Goal: Find specific page/section: Find specific page/section

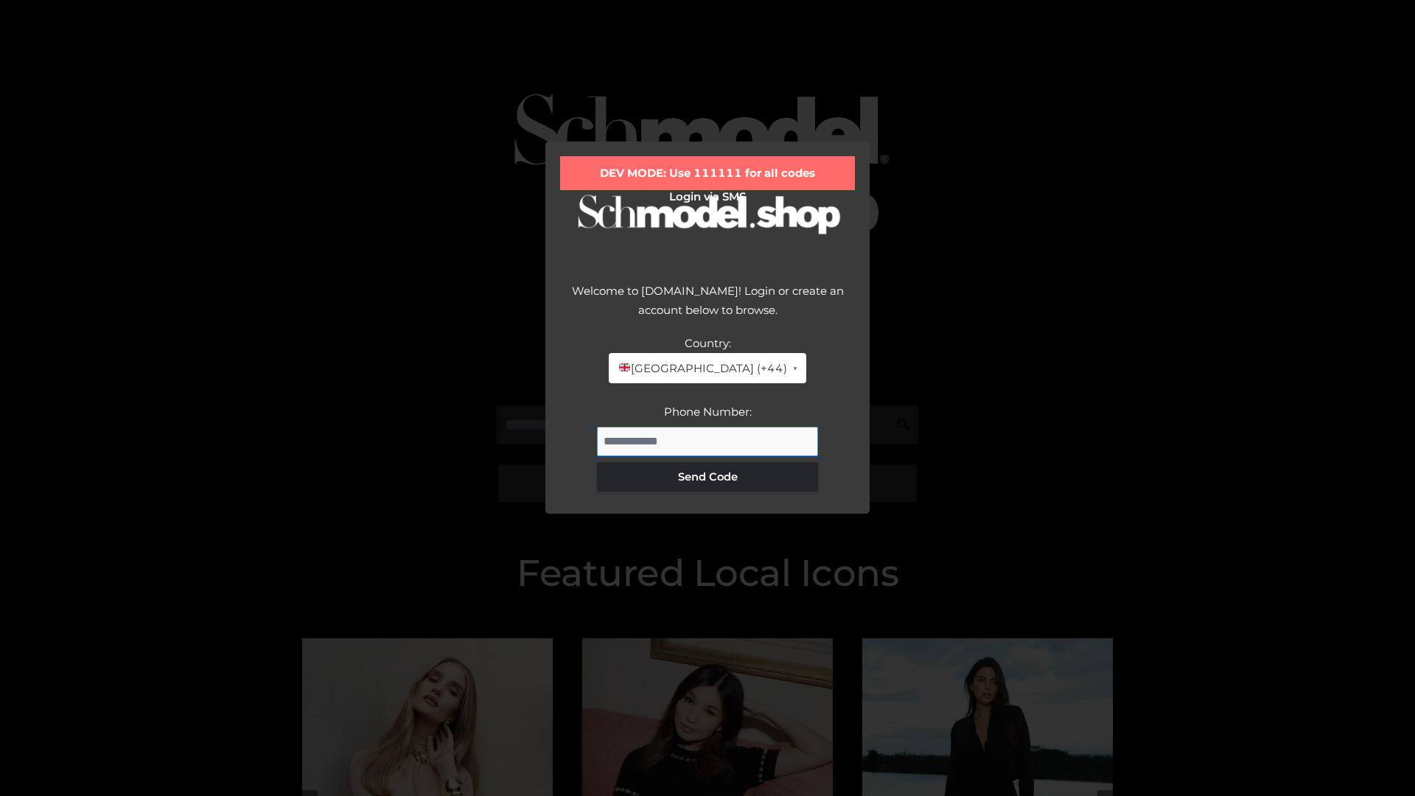
click at [707, 441] on input "Phone Number:" at bounding box center [707, 441] width 221 height 29
type input "**********"
click at [707, 476] on button "Send Code" at bounding box center [707, 476] width 221 height 29
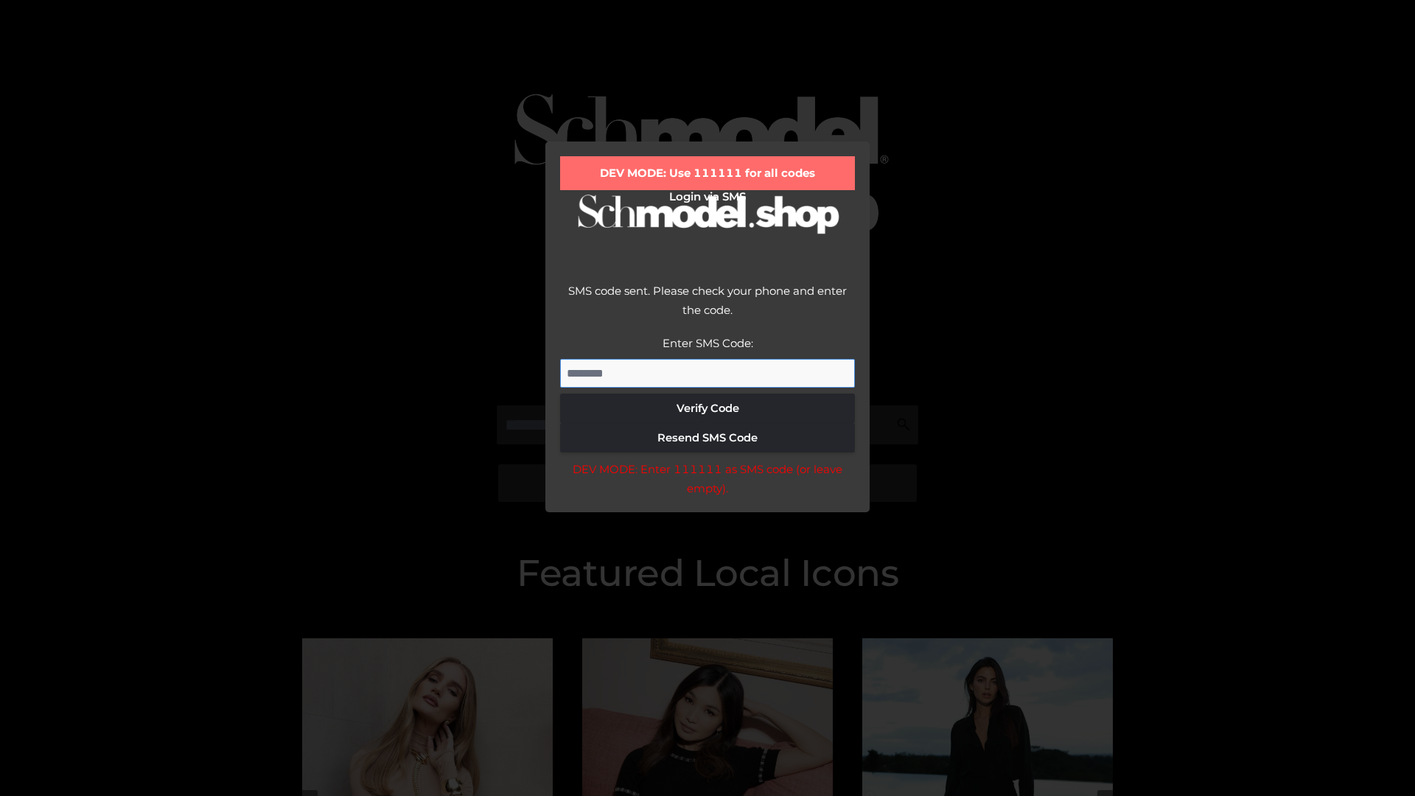
click at [707, 373] on input "Enter SMS Code:" at bounding box center [707, 373] width 295 height 29
type input "******"
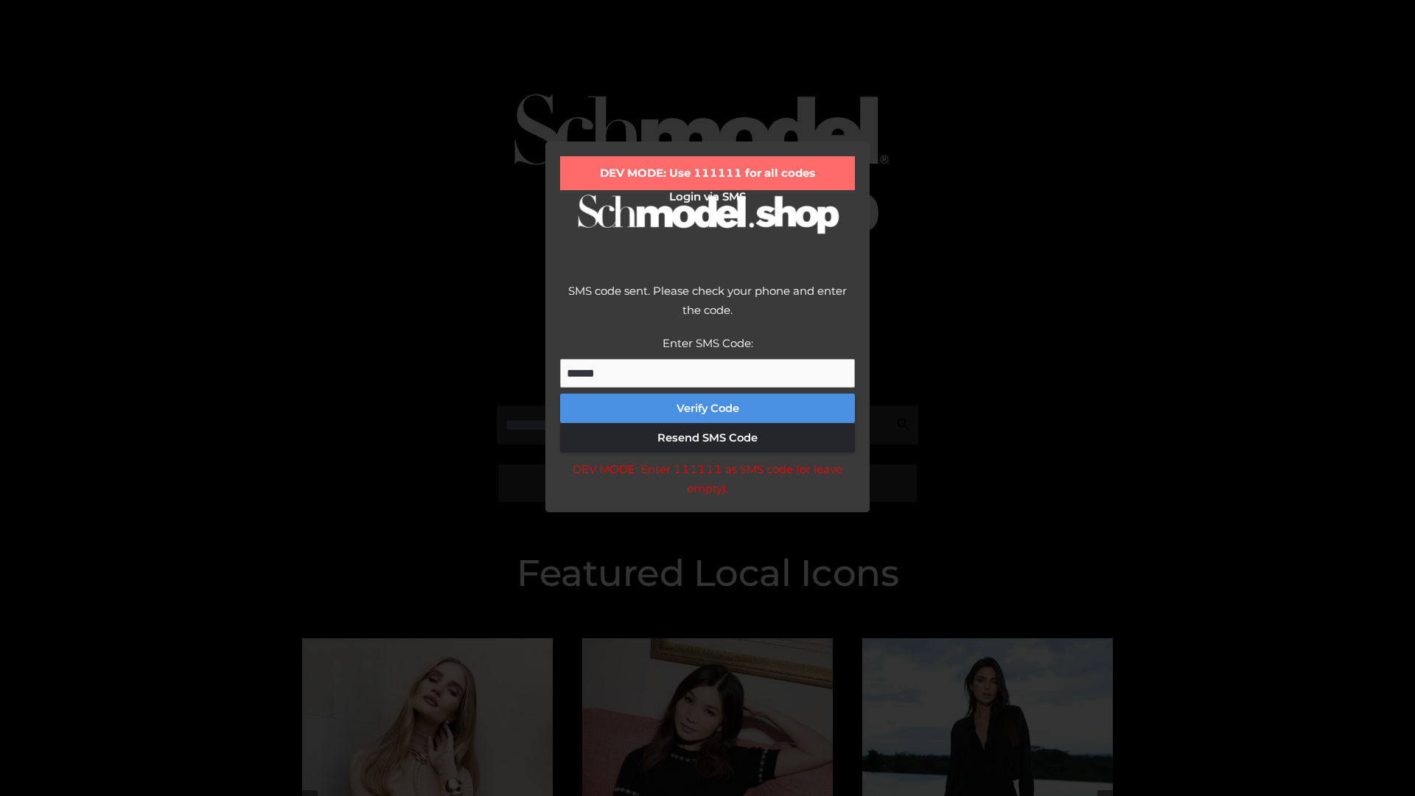
click at [707, 408] on button "Verify Code" at bounding box center [707, 407] width 295 height 29
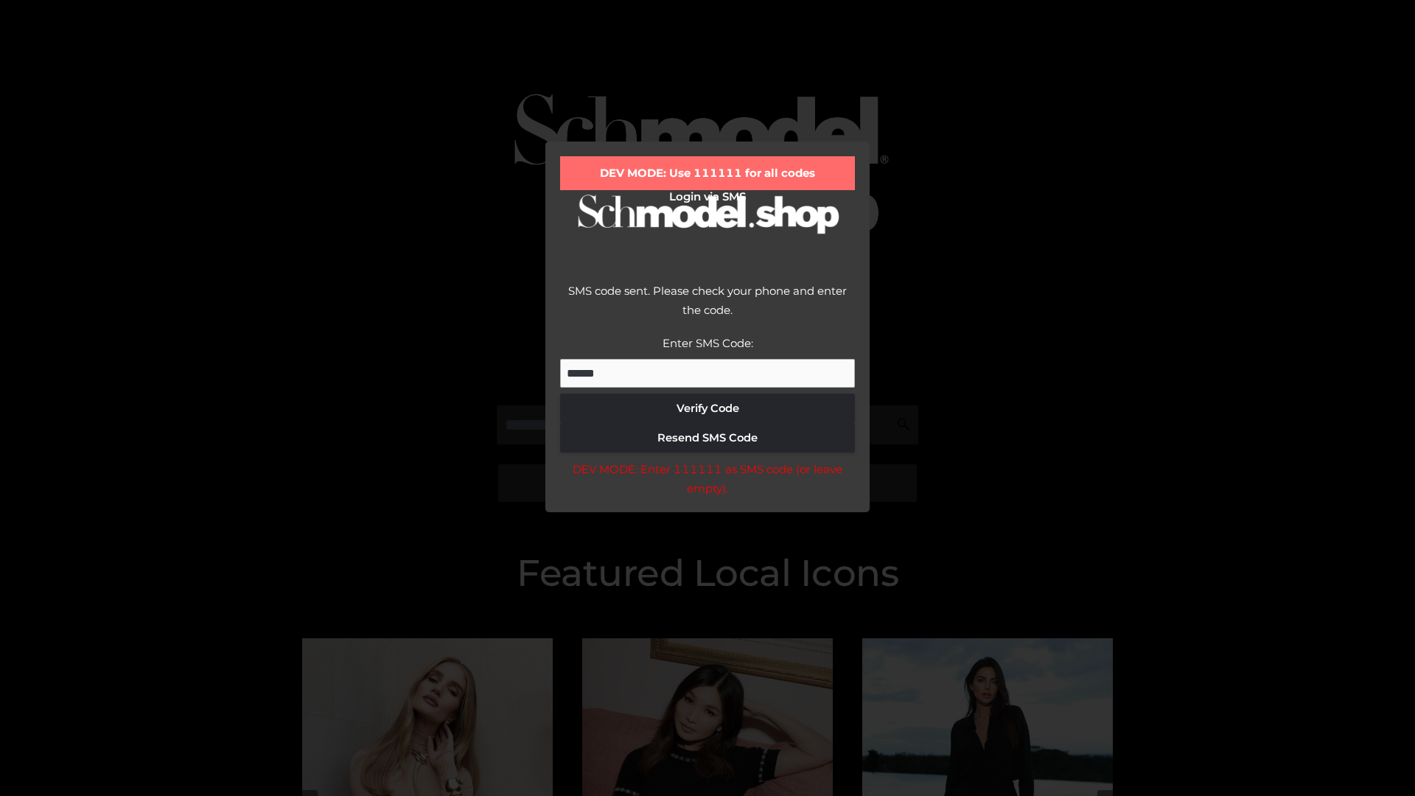
click at [707, 483] on div "DEV MODE: Enter 111111 as SMS code (or leave empty)." at bounding box center [707, 479] width 295 height 38
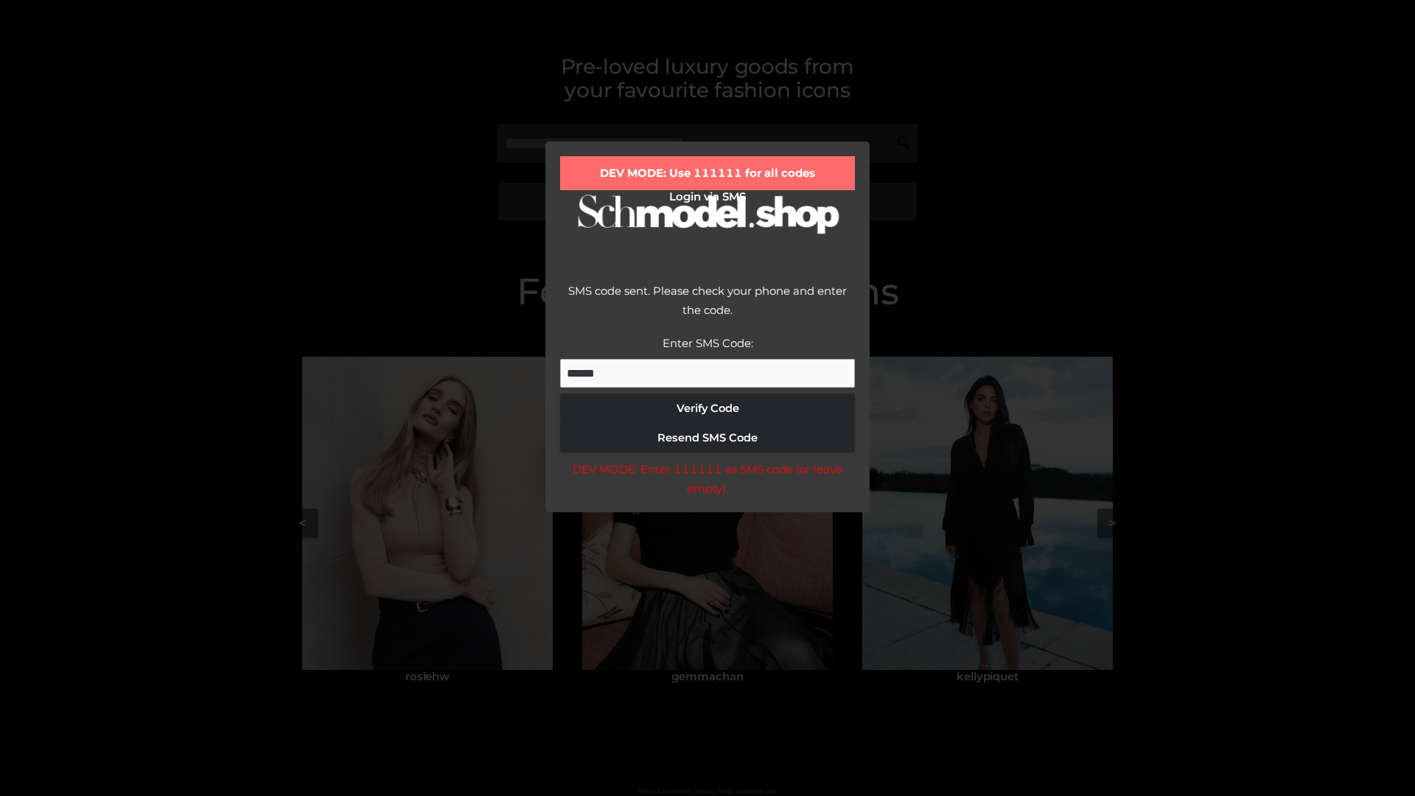
scroll to position [314, 0]
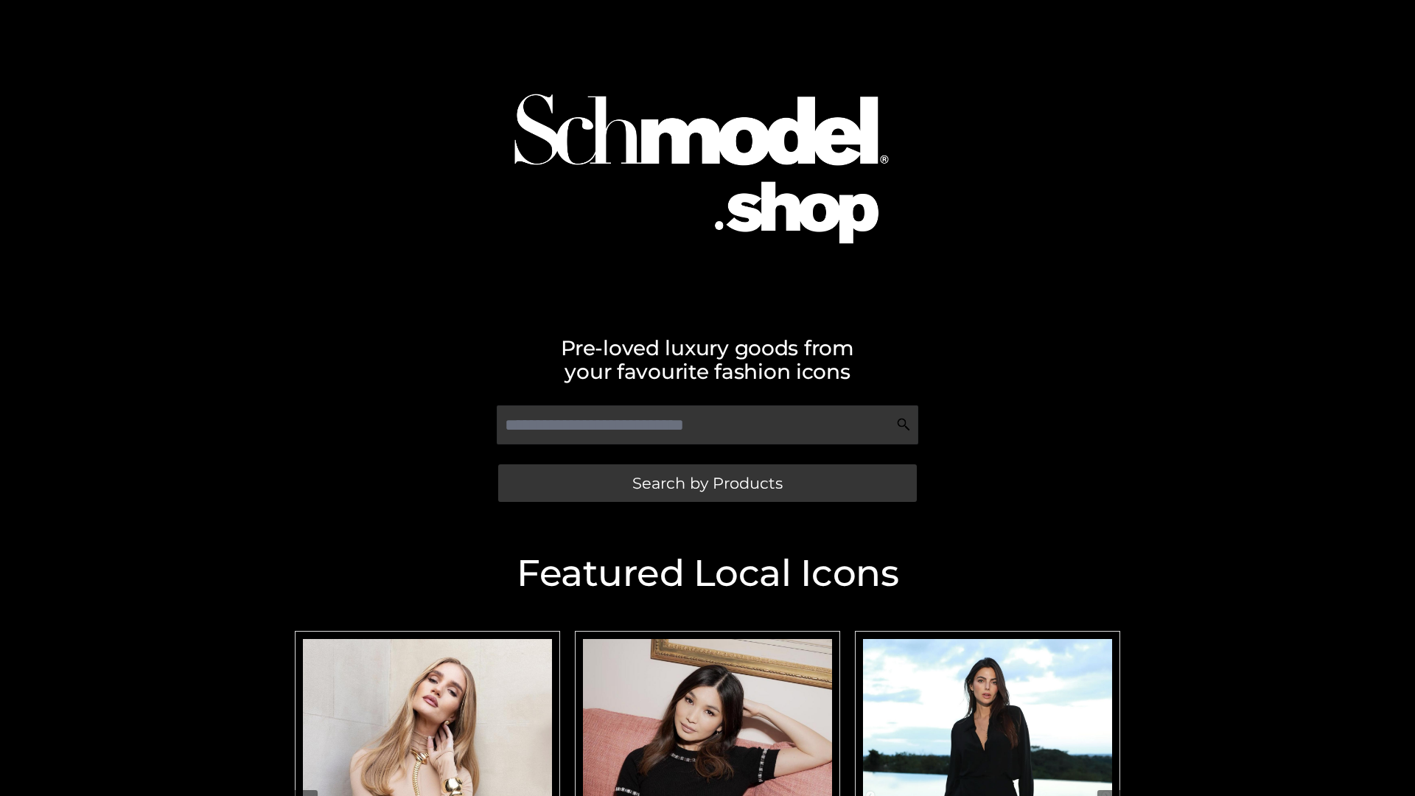
scroll to position [313, 0]
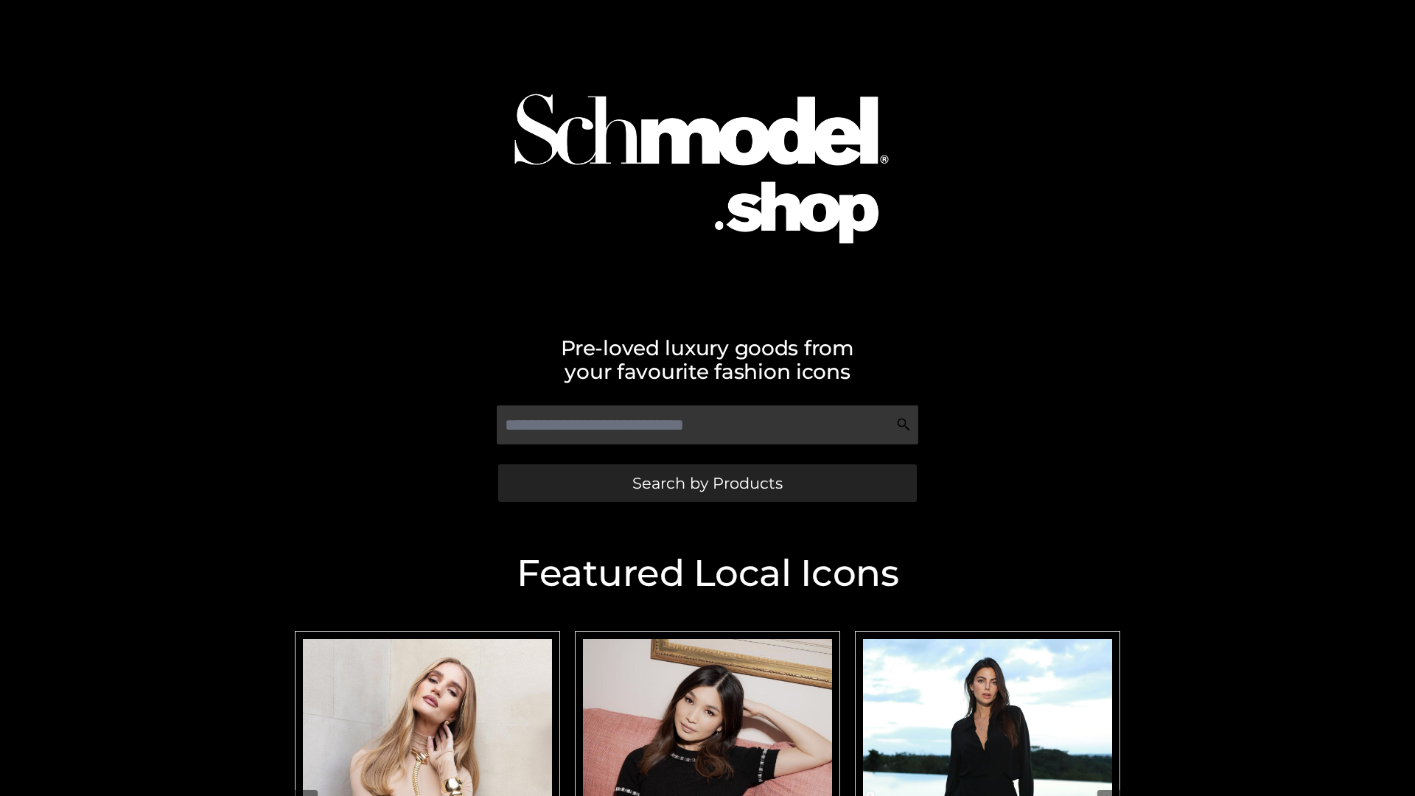
click at [707, 483] on span "Search by Products" at bounding box center [707, 482] width 150 height 15
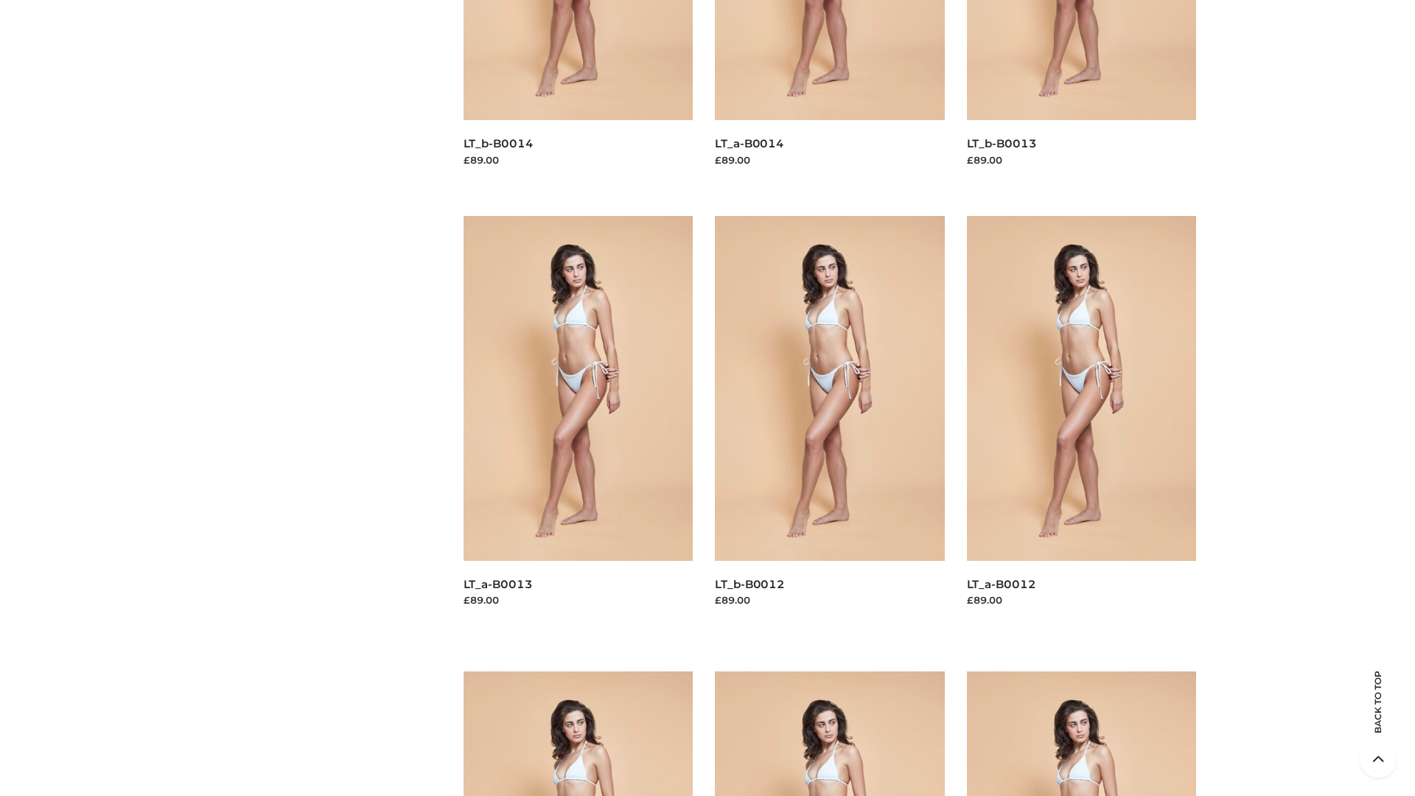
scroll to position [2989, 0]
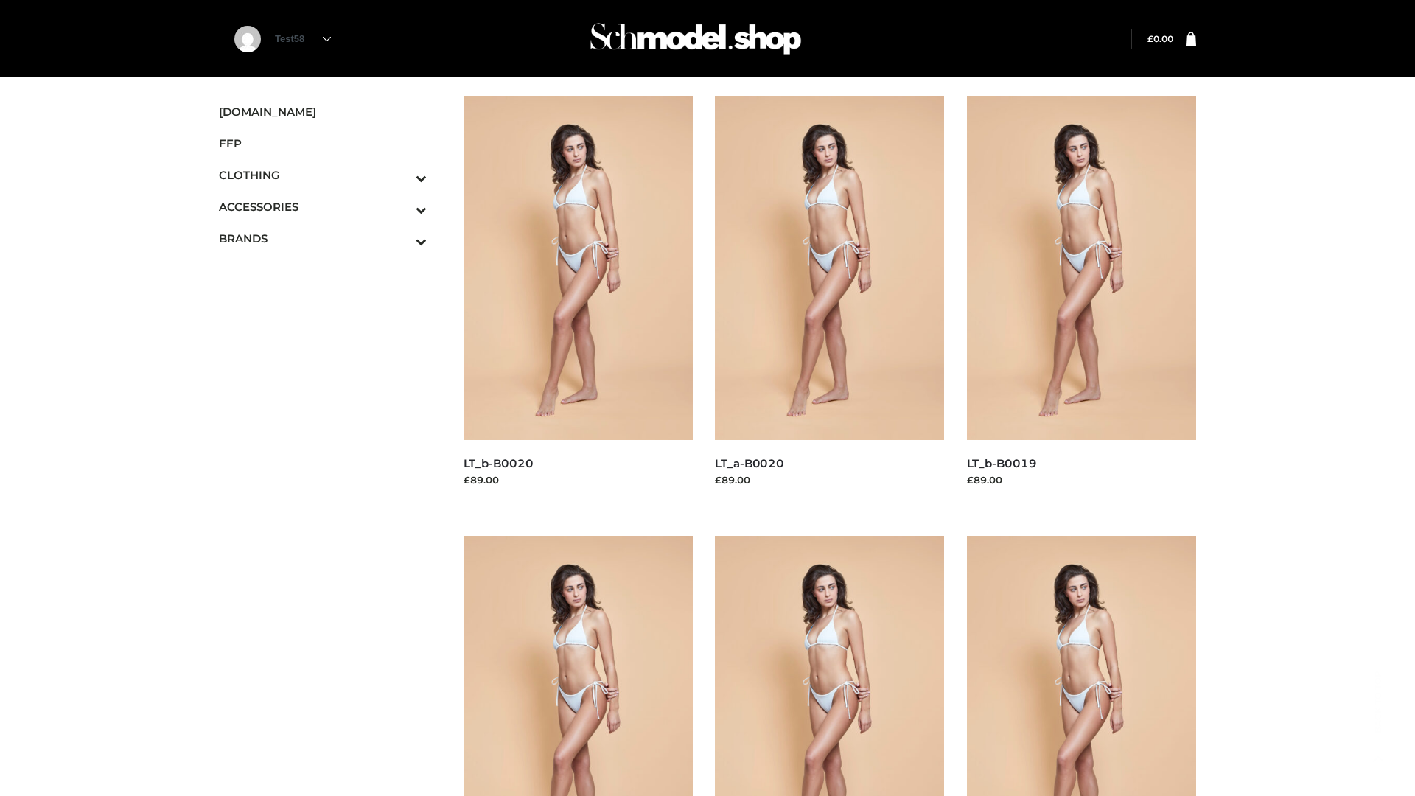
scroll to position [1200, 0]
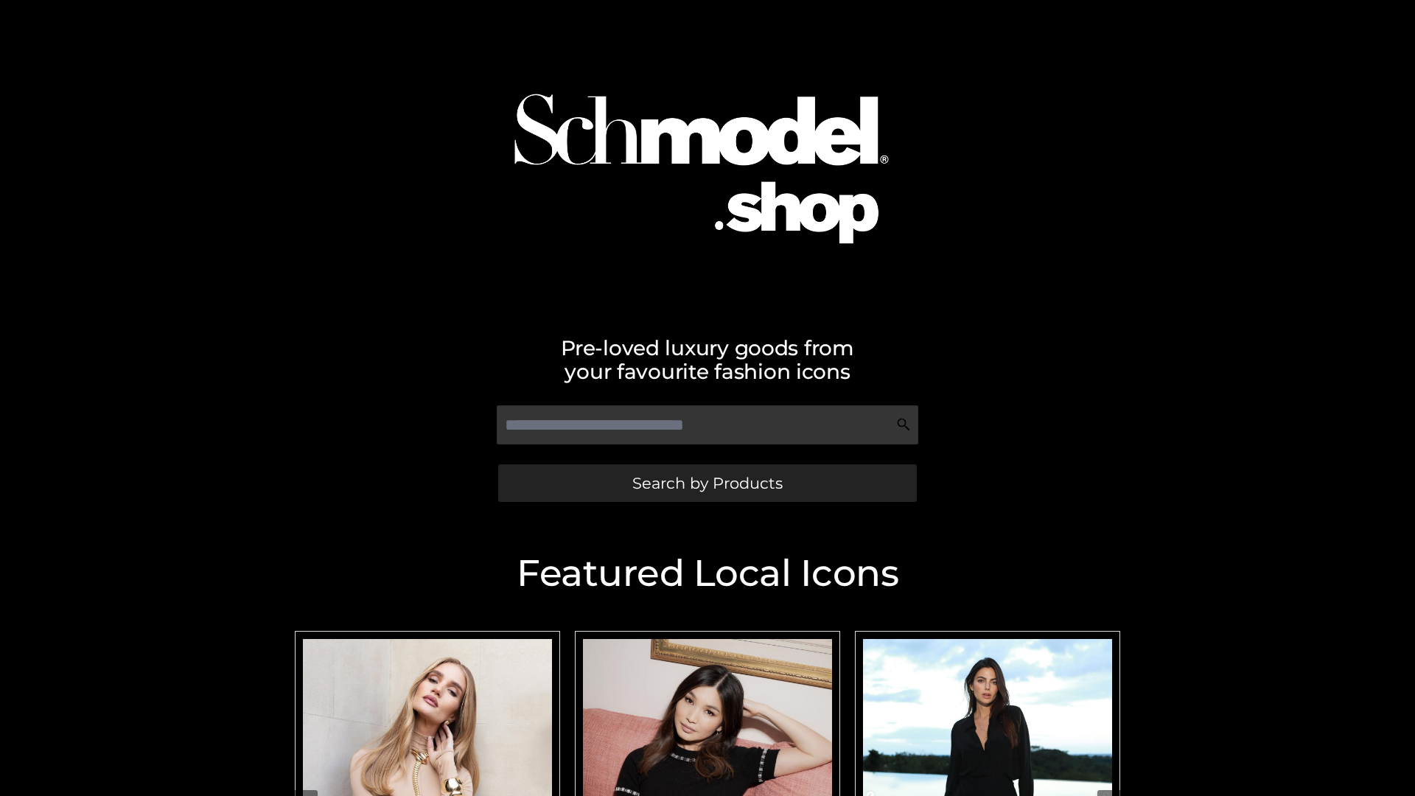
click at [707, 483] on span "Search by Products" at bounding box center [707, 482] width 150 height 15
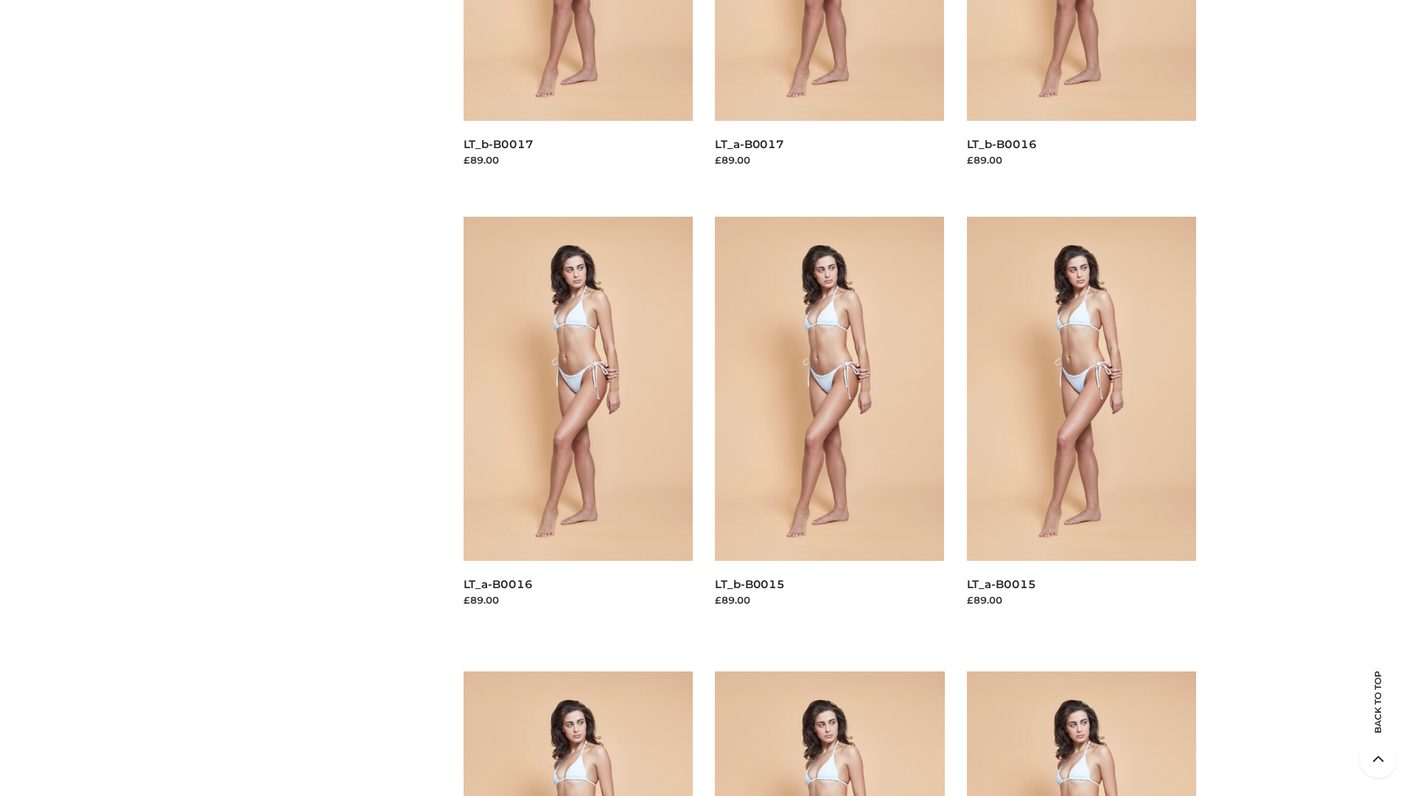
scroll to position [2095, 0]
